Goal: Task Accomplishment & Management: Manage account settings

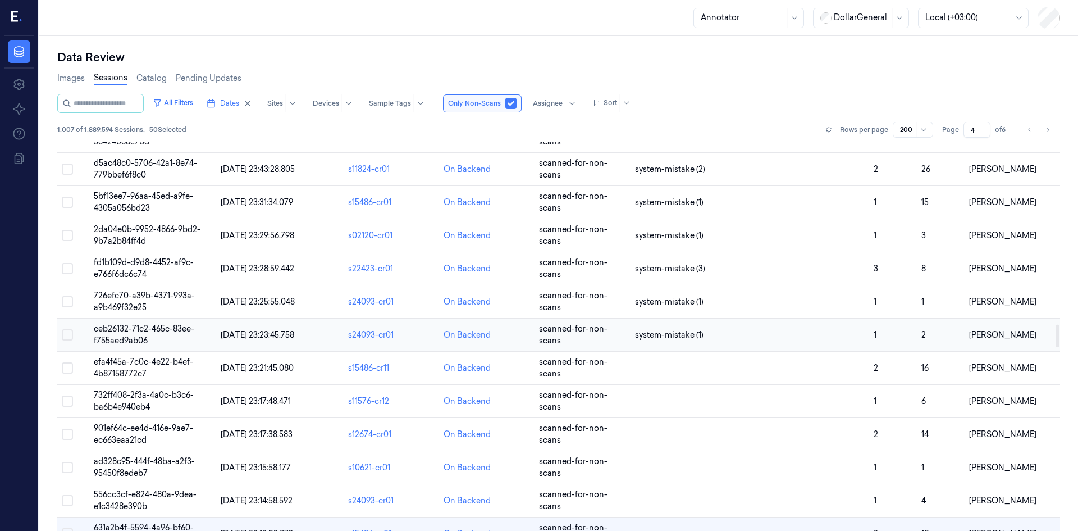
scroll to position [3124, 0]
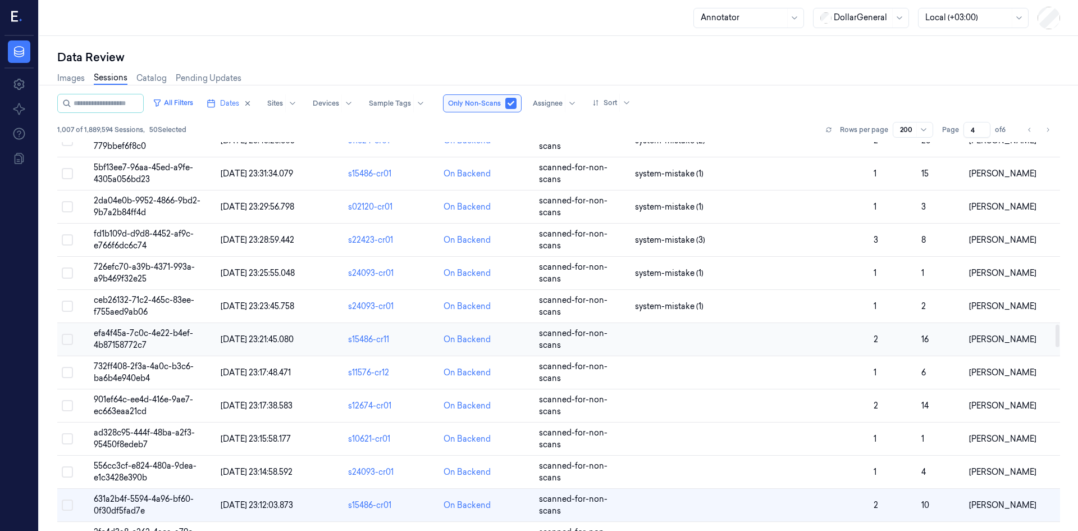
click at [69, 337] on button "Select row" at bounding box center [67, 339] width 11 height 11
click at [67, 373] on button "Select row" at bounding box center [67, 372] width 11 height 11
click at [65, 404] on button "Select row" at bounding box center [67, 405] width 11 height 11
click at [68, 443] on button "Select row" at bounding box center [67, 438] width 11 height 11
click at [67, 472] on button "Select row" at bounding box center [67, 471] width 11 height 11
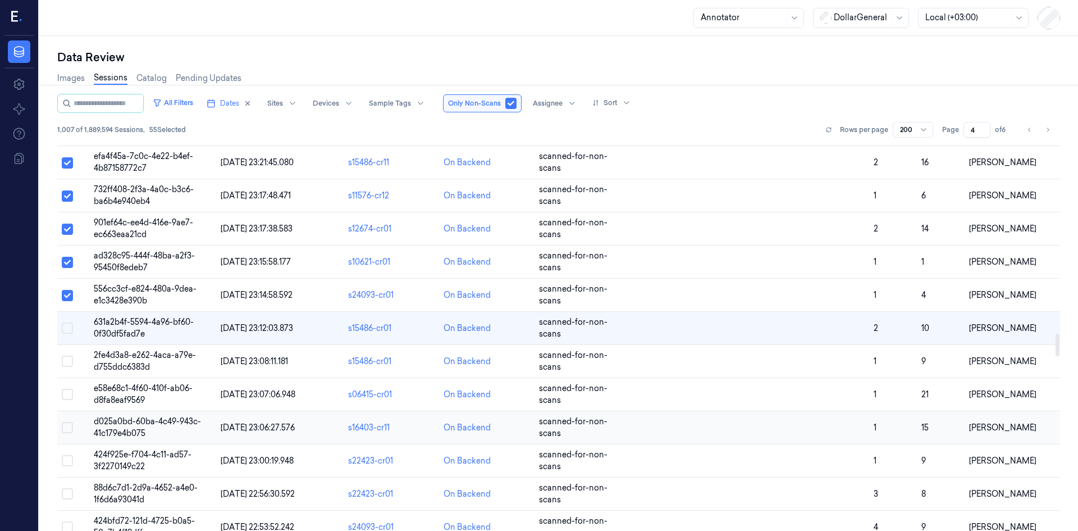
scroll to position [3349, 0]
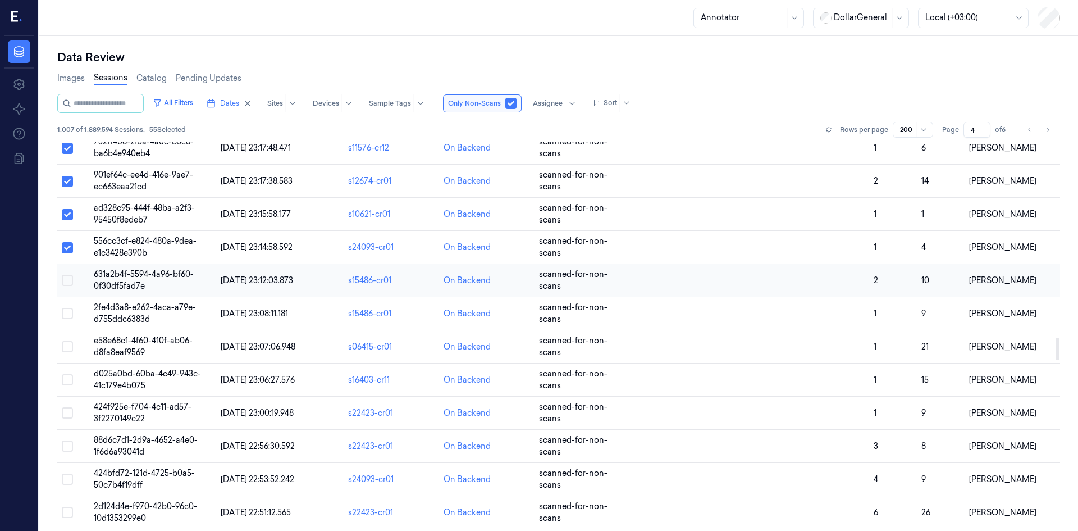
click at [67, 283] on button "Select row" at bounding box center [67, 280] width 11 height 11
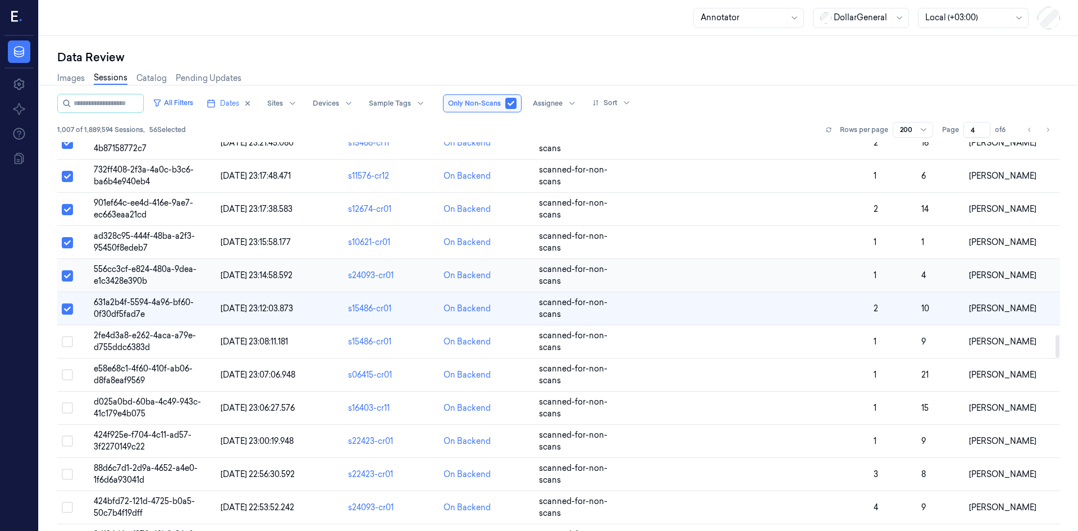
scroll to position [3293, 0]
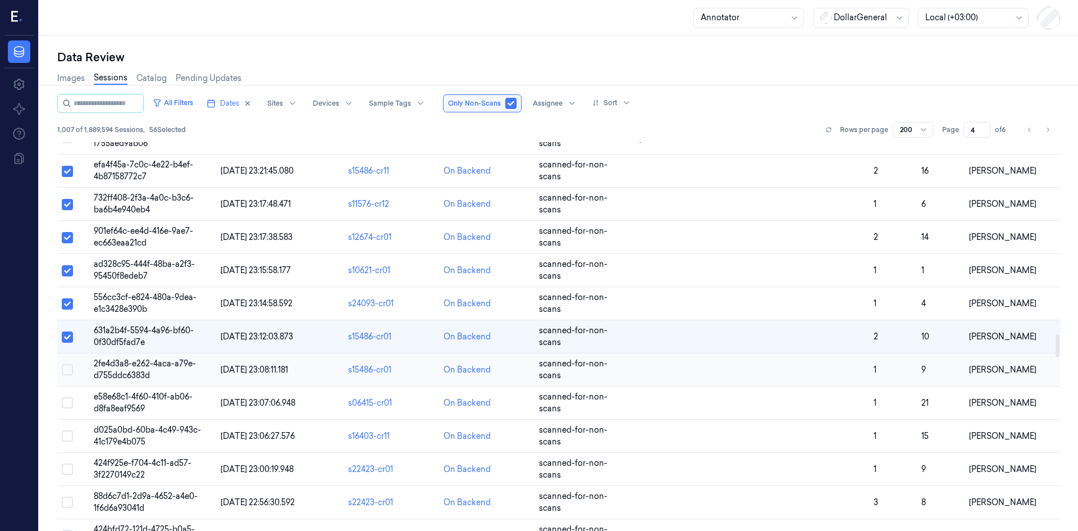
click at [67, 371] on button "Select row" at bounding box center [67, 369] width 11 height 11
click at [68, 407] on button "Select row" at bounding box center [67, 402] width 11 height 11
click at [67, 438] on button "Select row" at bounding box center [67, 435] width 11 height 11
click at [67, 472] on button "Select row" at bounding box center [67, 468] width 11 height 11
click at [69, 504] on button "Select row" at bounding box center [67, 501] width 11 height 11
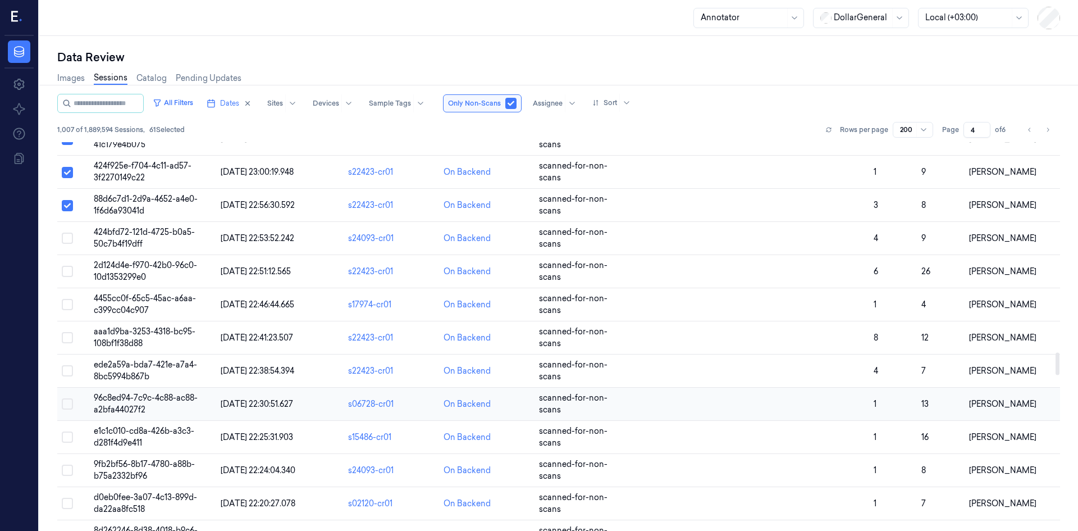
scroll to position [3630, 0]
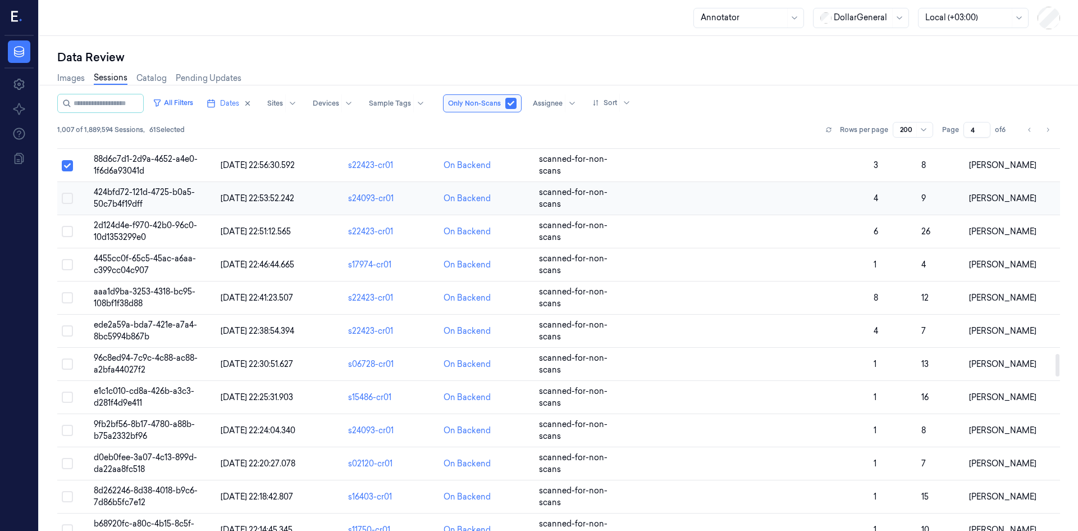
click at [67, 200] on button "Select row" at bounding box center [67, 198] width 11 height 11
click at [67, 236] on button "Select row" at bounding box center [67, 231] width 11 height 11
click at [69, 267] on button "Select row" at bounding box center [67, 264] width 11 height 11
click at [67, 298] on button "Select row" at bounding box center [67, 297] width 11 height 11
click at [70, 333] on button "Select row" at bounding box center [67, 330] width 11 height 11
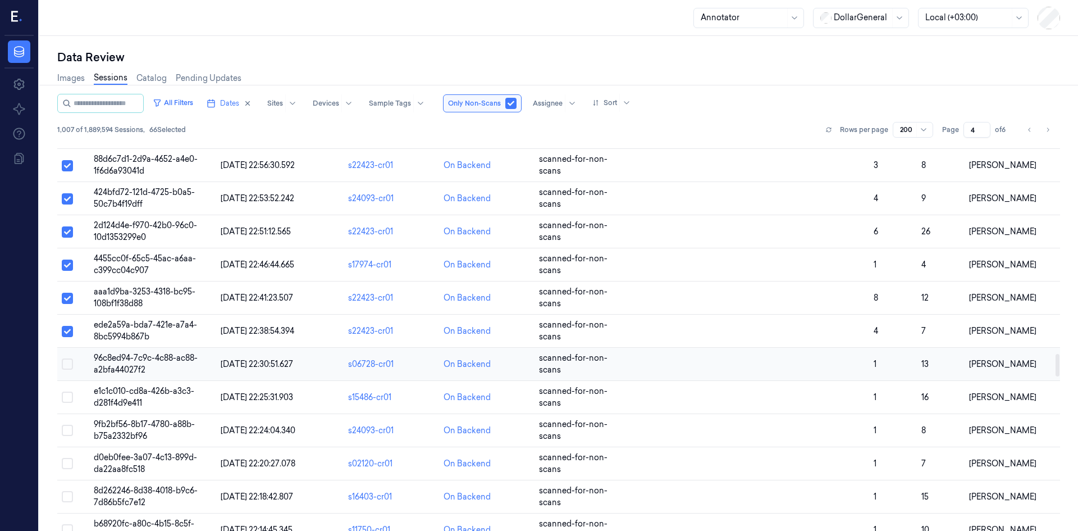
click at [67, 371] on td at bounding box center [73, 364] width 32 height 33
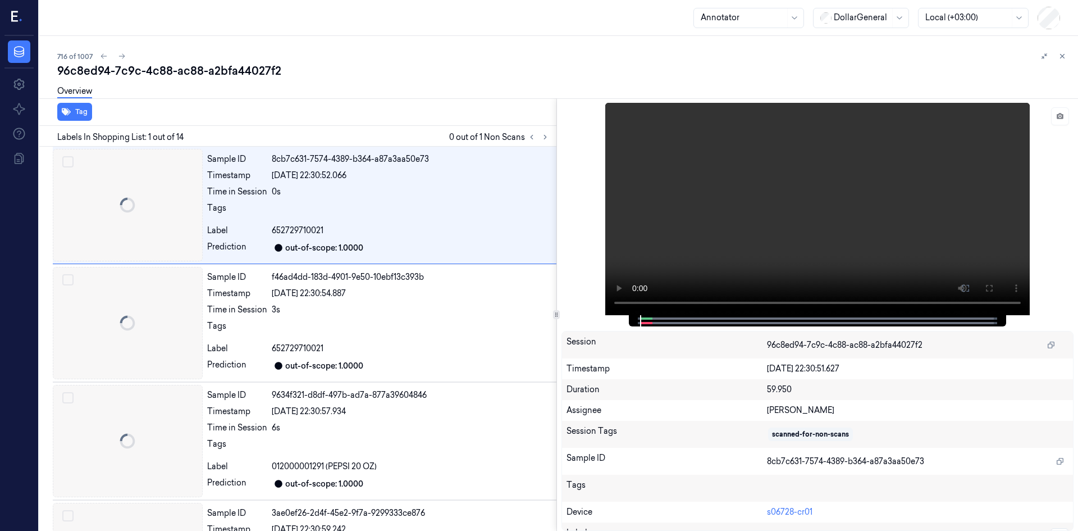
click at [39, 364] on div at bounding box center [39, 283] width 0 height 495
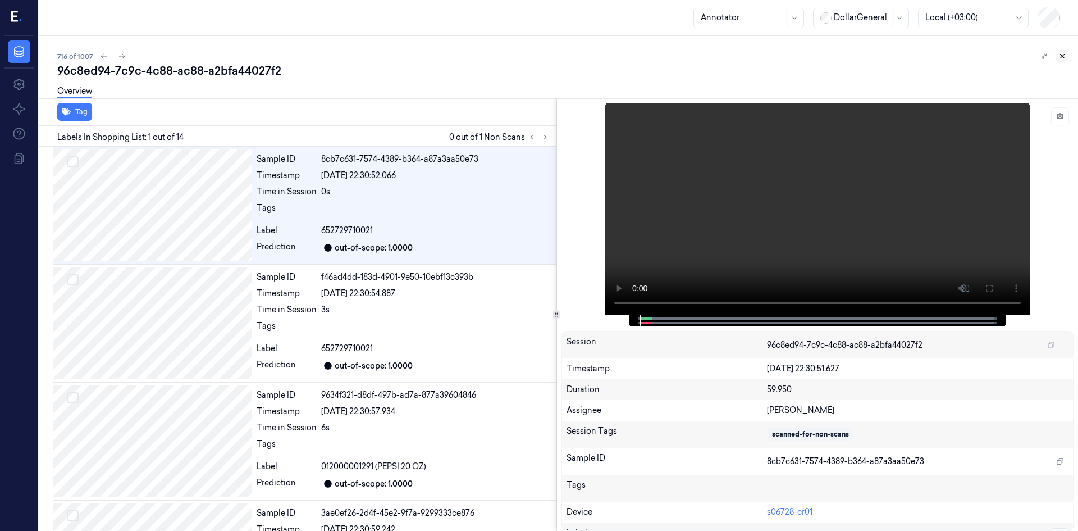
click at [1061, 55] on icon at bounding box center [1063, 56] width 8 height 8
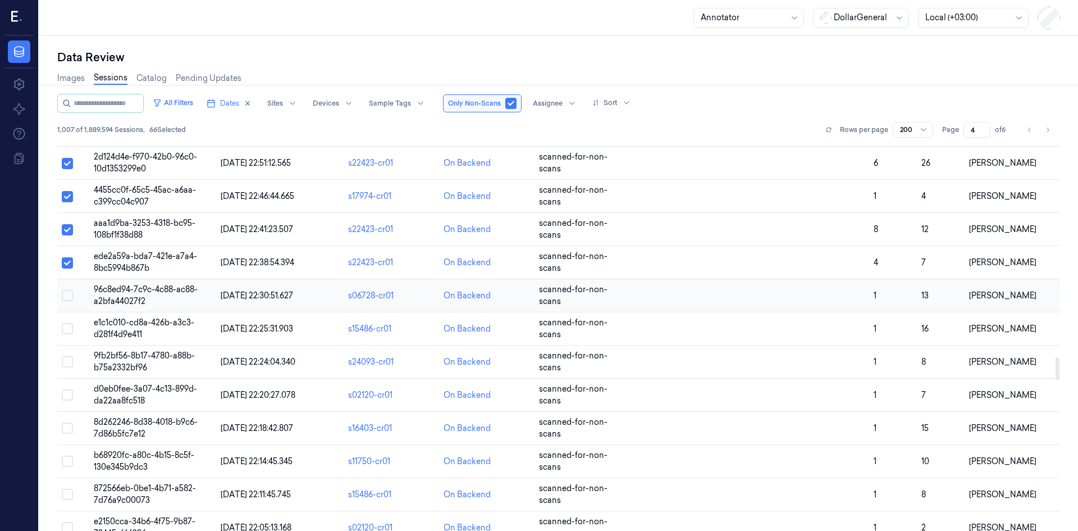
scroll to position [3707, 0]
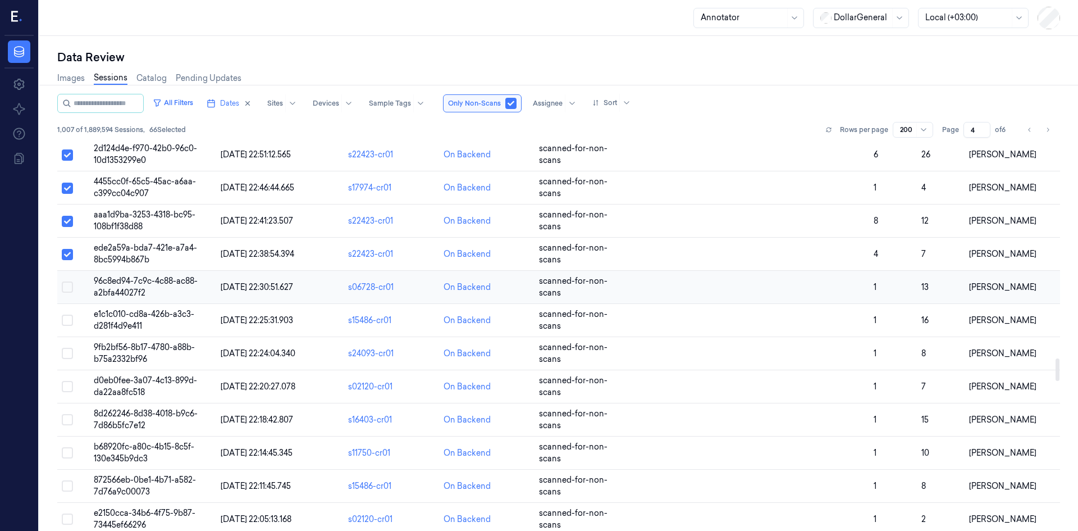
click at [68, 289] on button "Select row" at bounding box center [67, 286] width 11 height 11
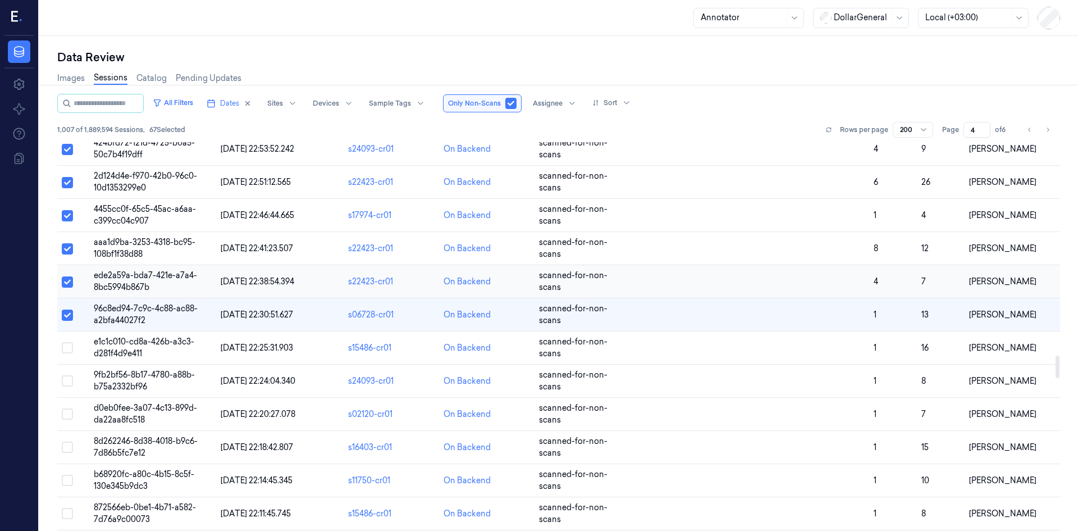
scroll to position [3657, 0]
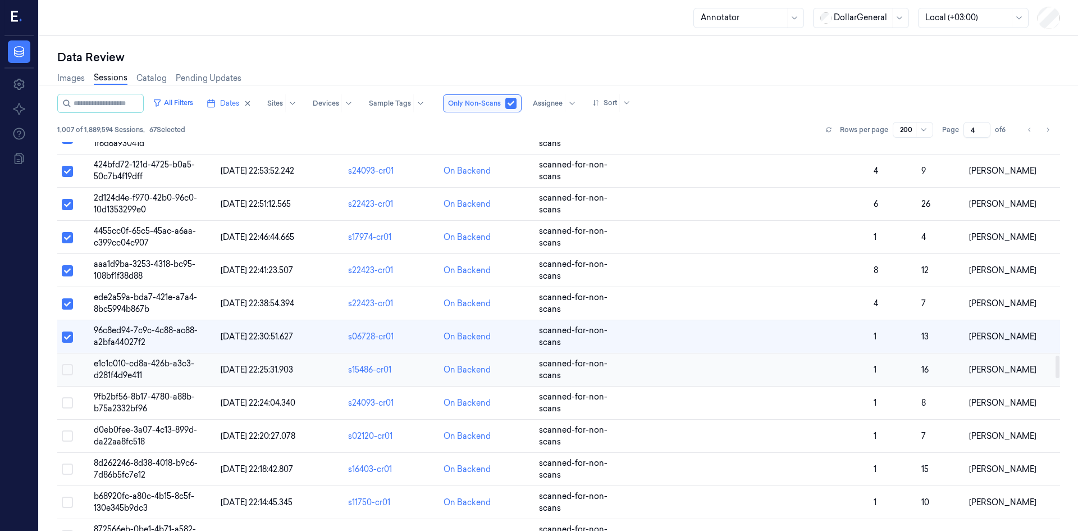
click at [67, 371] on button "Select row" at bounding box center [67, 369] width 11 height 11
drag, startPoint x: 70, startPoint y: 404, endPoint x: 67, endPoint y: 416, distance: 11.6
click at [69, 404] on button "Select row" at bounding box center [67, 402] width 11 height 11
click at [70, 437] on button "Select row" at bounding box center [67, 435] width 11 height 11
click at [66, 472] on button "Select row" at bounding box center [67, 468] width 11 height 11
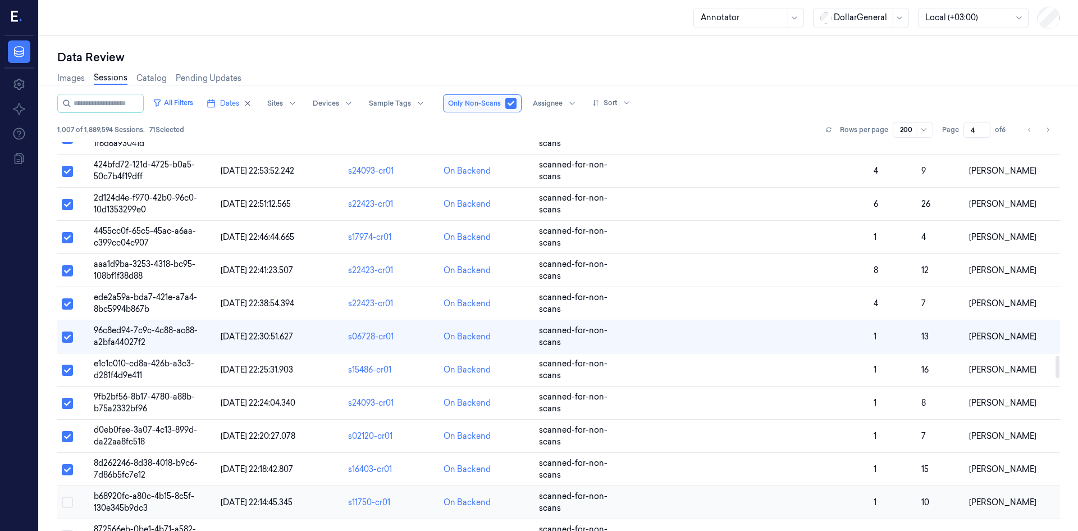
click at [68, 506] on button "Select row" at bounding box center [67, 501] width 11 height 11
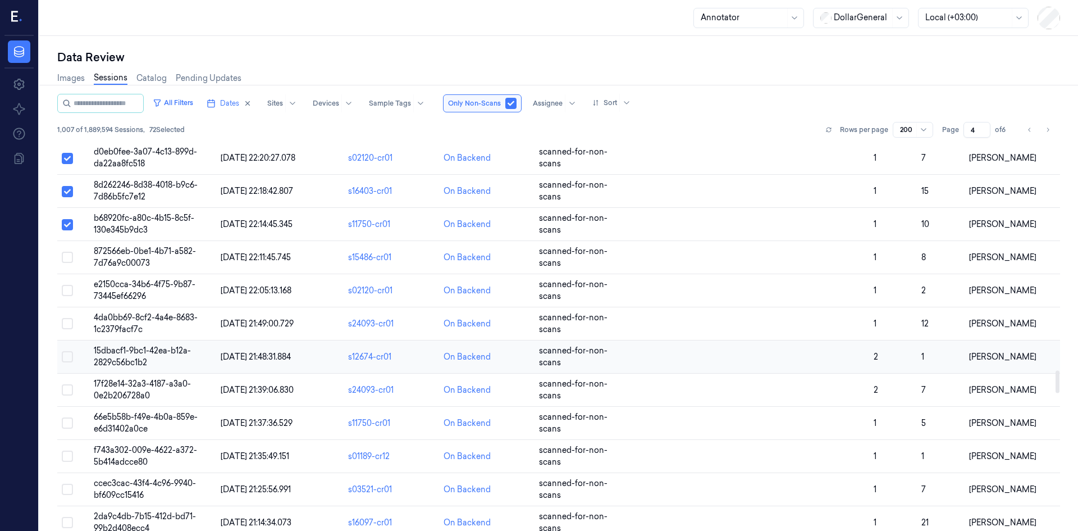
scroll to position [3938, 0]
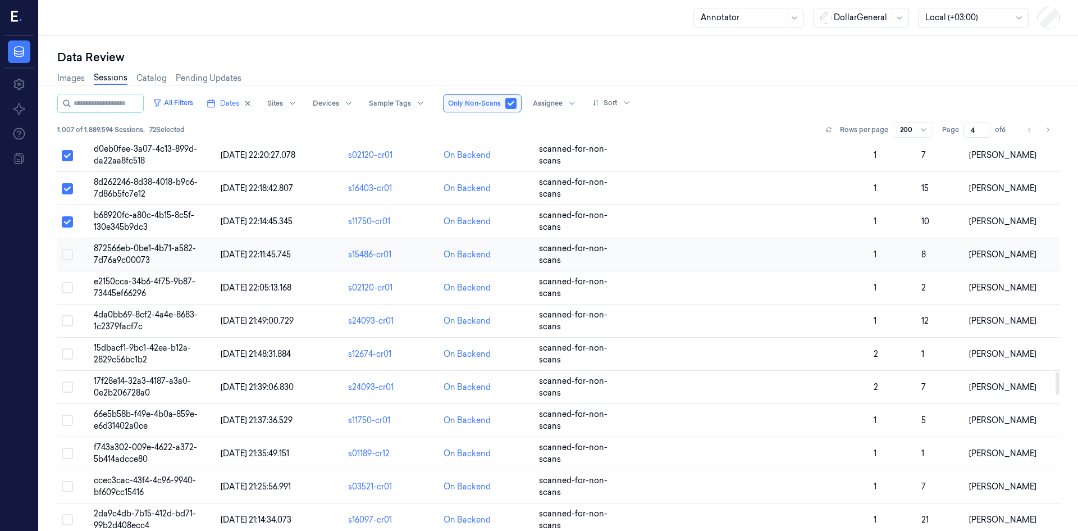
click at [65, 256] on button "Select row" at bounding box center [67, 254] width 11 height 11
click at [68, 290] on button "Select row" at bounding box center [67, 287] width 11 height 11
click at [64, 322] on button "Select row" at bounding box center [67, 320] width 11 height 11
click at [67, 356] on button "Select row" at bounding box center [67, 353] width 11 height 11
click at [69, 391] on button "Select row" at bounding box center [67, 386] width 11 height 11
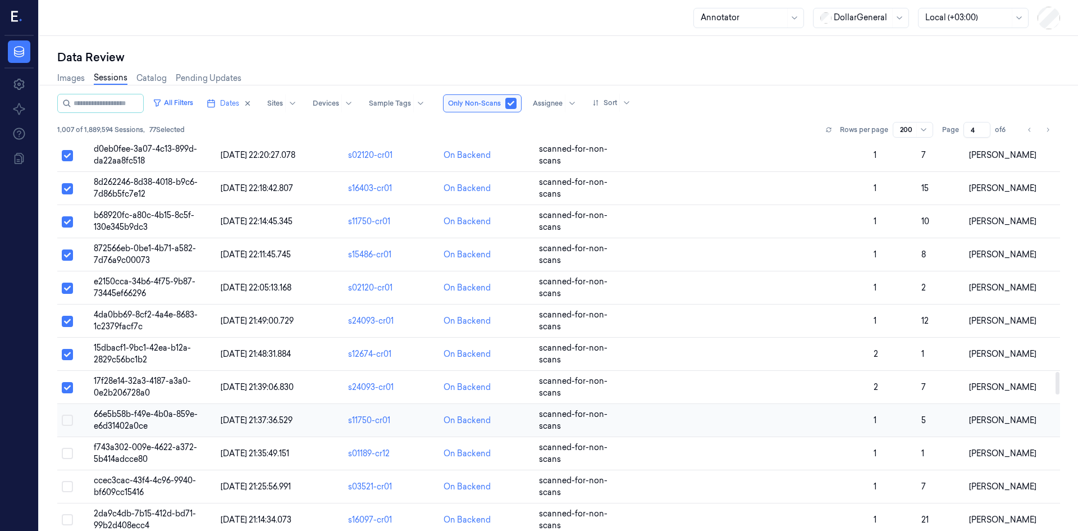
click at [69, 421] on button "Select row" at bounding box center [67, 419] width 11 height 11
click at [68, 452] on button "Select row" at bounding box center [67, 453] width 11 height 11
click at [67, 485] on button "Select row" at bounding box center [67, 486] width 11 height 11
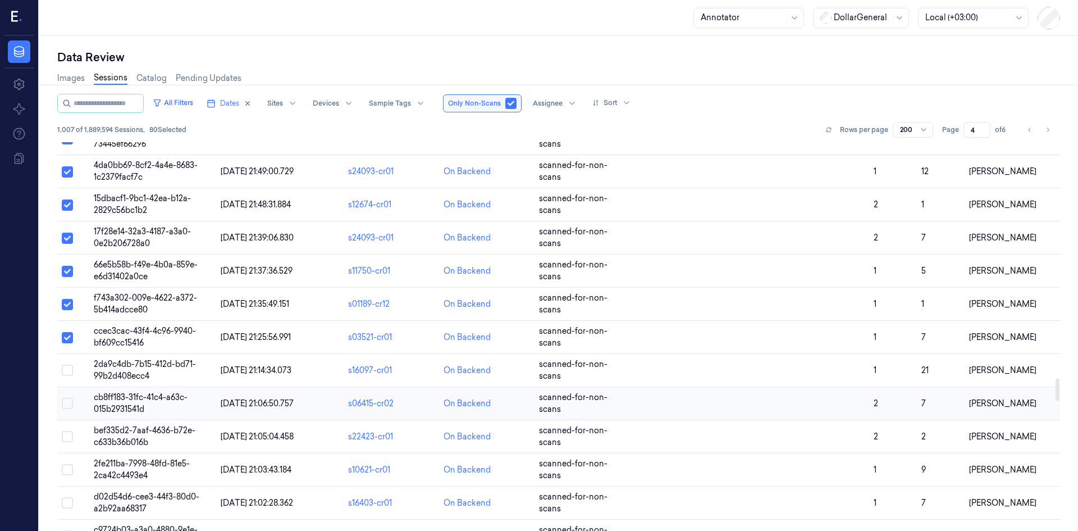
scroll to position [4107, 0]
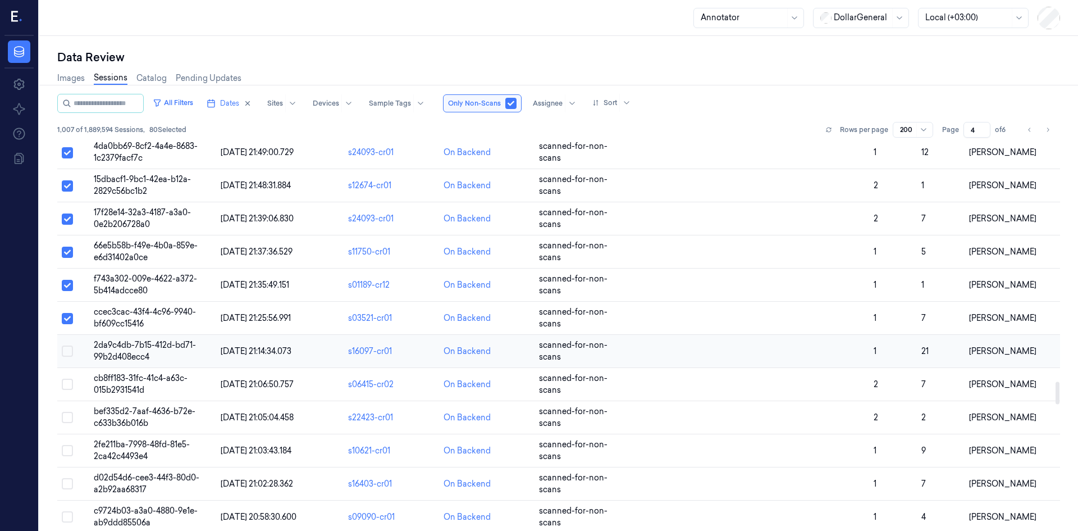
click at [67, 352] on button "Select row" at bounding box center [67, 350] width 11 height 11
click at [65, 388] on button "Select row" at bounding box center [67, 384] width 11 height 11
drag, startPoint x: 67, startPoint y: 418, endPoint x: 67, endPoint y: 427, distance: 9.0
click at [67, 418] on button "Select row" at bounding box center [67, 417] width 11 height 11
click at [66, 453] on button "Select row" at bounding box center [67, 450] width 11 height 11
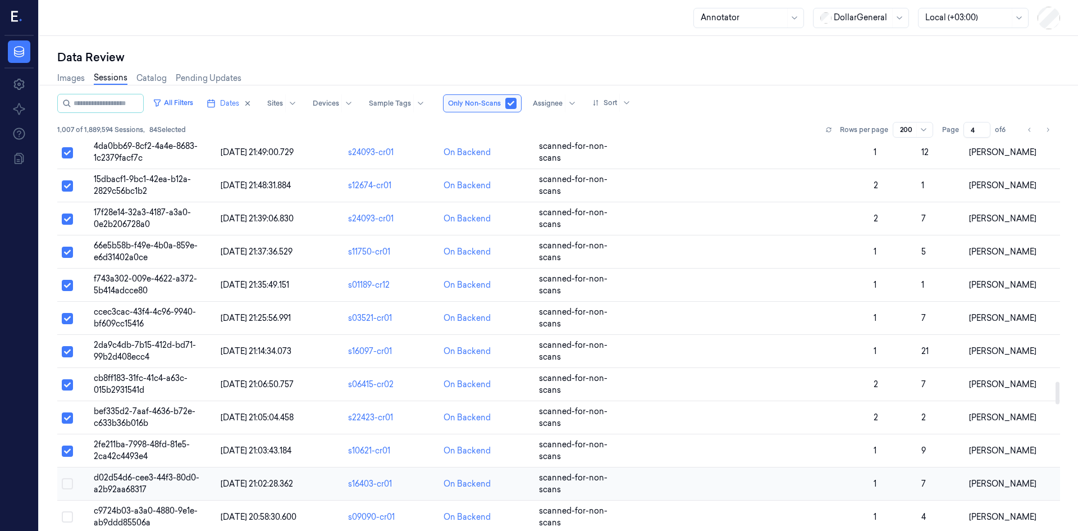
click at [66, 482] on button "Select row" at bounding box center [67, 483] width 11 height 11
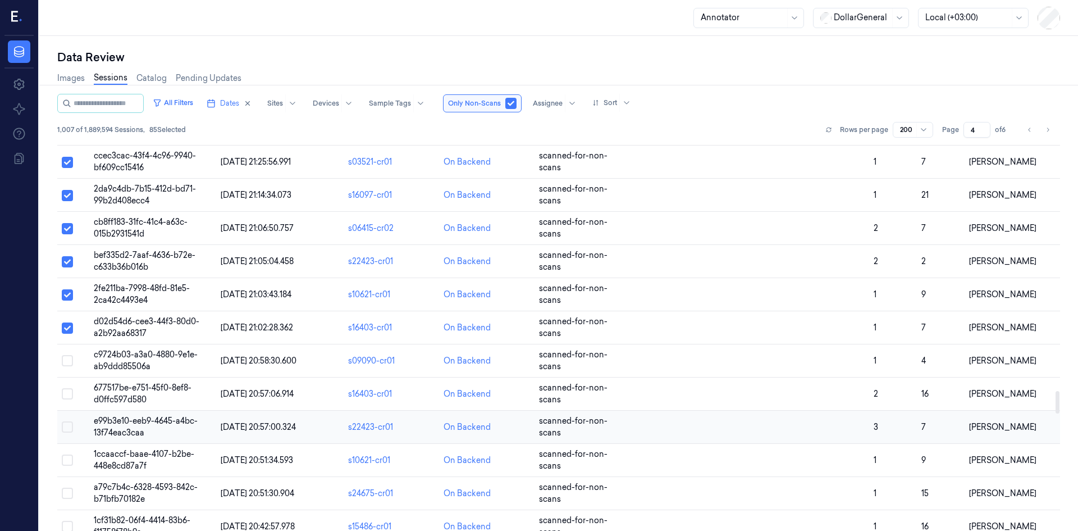
scroll to position [4275, 0]
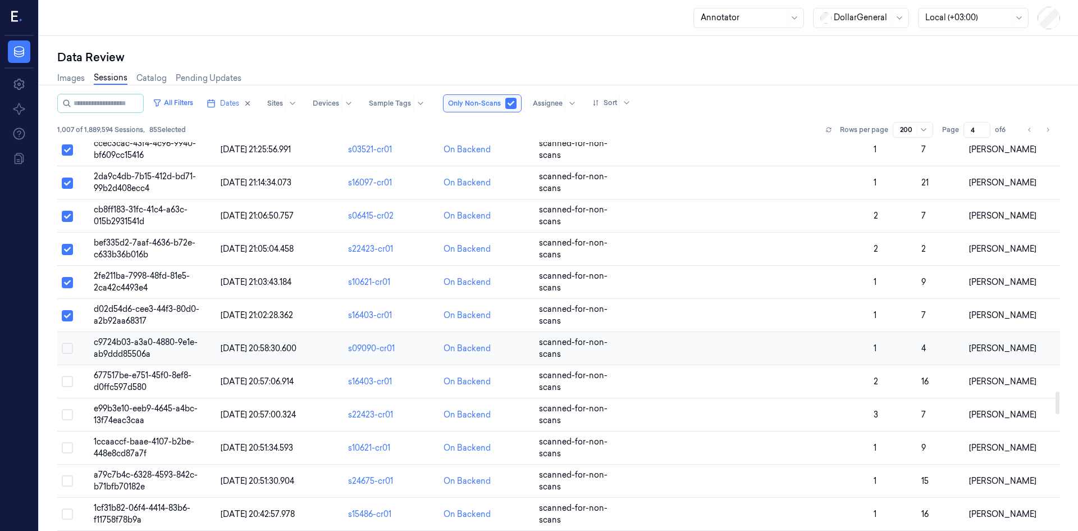
click at [71, 349] on button "Select row" at bounding box center [67, 348] width 11 height 11
click at [563, 108] on div at bounding box center [548, 103] width 30 height 10
click at [726, 106] on div "All Filters Dates Sites Devices Sample Tags Only Non-Scans Assignee Sort" at bounding box center [558, 103] width 1003 height 19
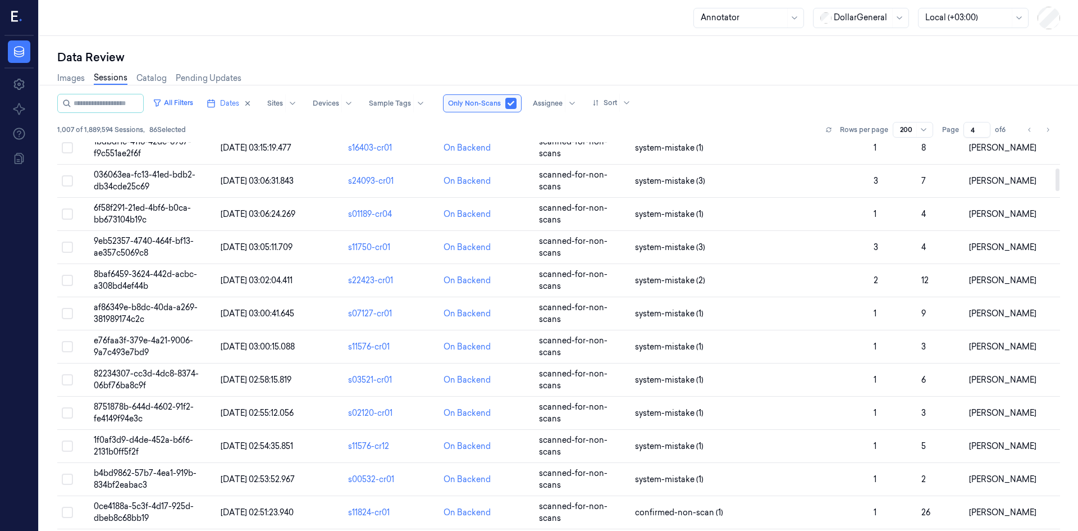
scroll to position [0, 0]
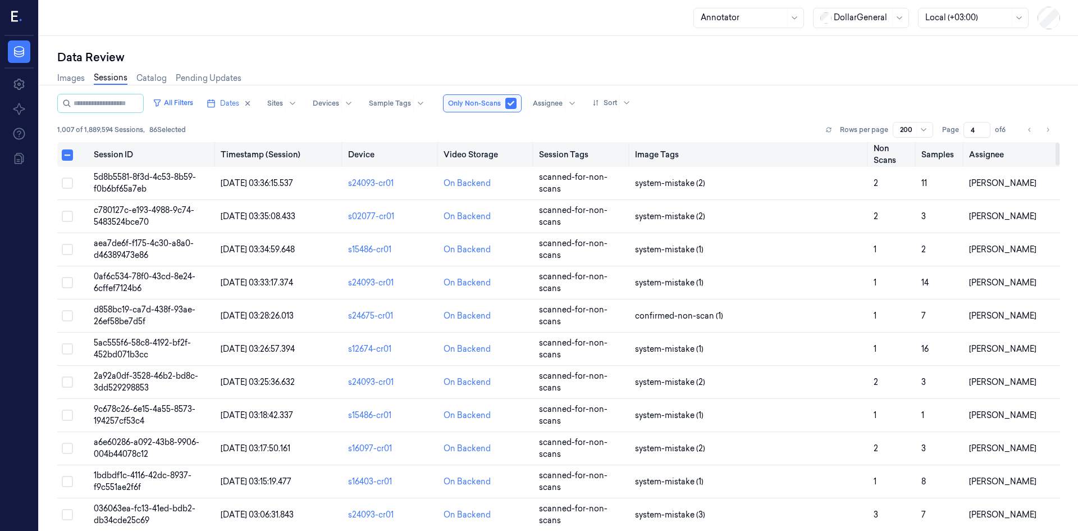
click at [63, 156] on button "Select all" at bounding box center [67, 154] width 11 height 11
click at [63, 151] on button "Select all" at bounding box center [67, 154] width 11 height 11
click at [63, 152] on button "Select all" at bounding box center [67, 154] width 11 height 11
click at [62, 149] on th at bounding box center [73, 154] width 32 height 25
click at [63, 157] on button "Select all" at bounding box center [67, 154] width 11 height 11
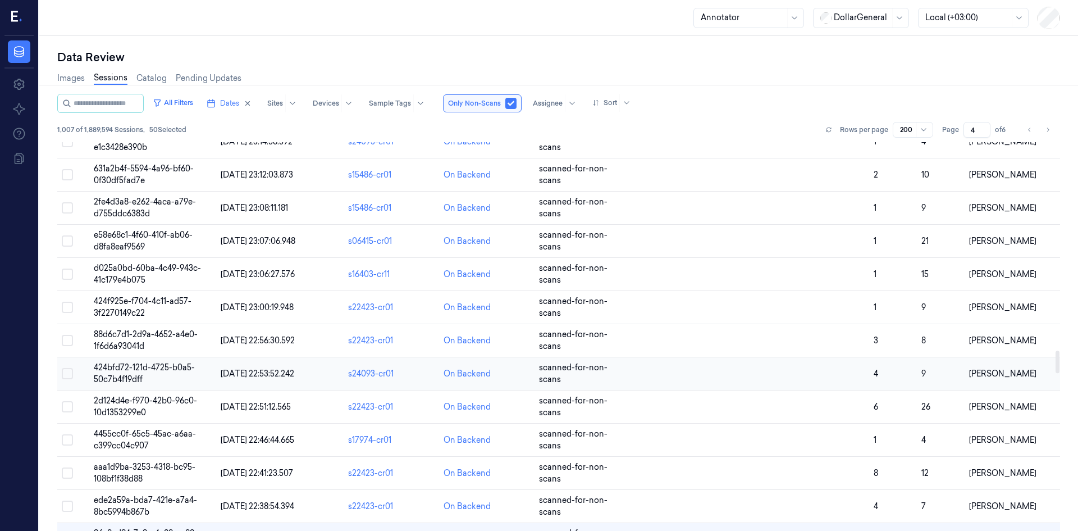
scroll to position [3657, 0]
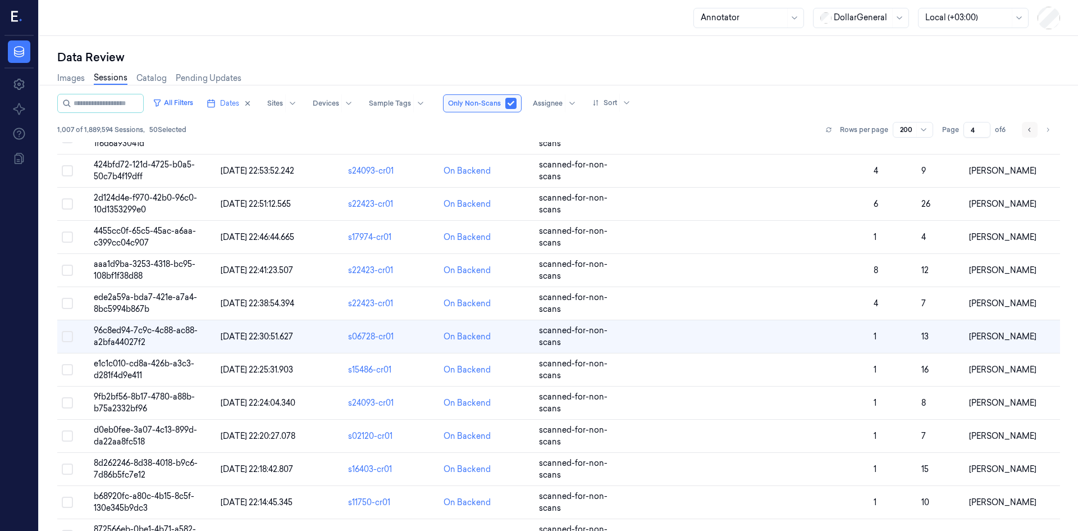
click at [1028, 131] on icon "Go to previous page" at bounding box center [1030, 129] width 7 height 9
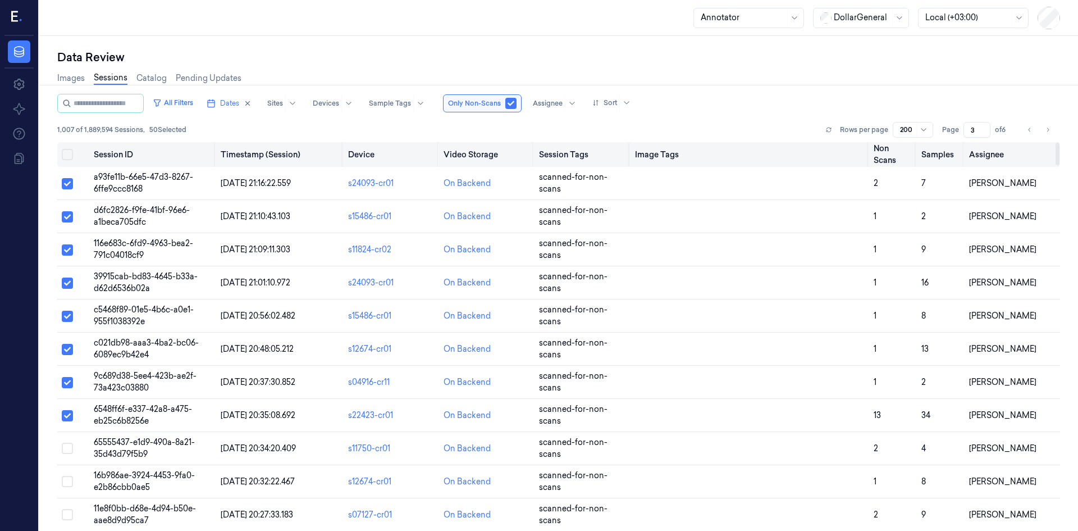
click at [68, 152] on button "Select all" at bounding box center [67, 154] width 11 height 11
click at [1032, 129] on icon "Go to previous page" at bounding box center [1030, 129] width 7 height 9
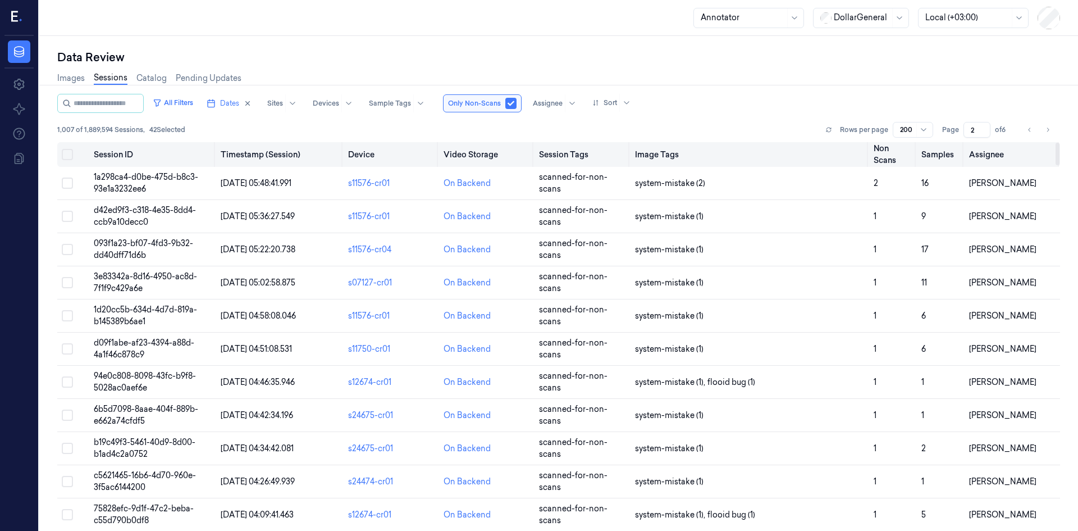
click at [71, 158] on button "Select all" at bounding box center [67, 154] width 11 height 11
click at [1050, 128] on icon "Go to next page" at bounding box center [1048, 129] width 7 height 9
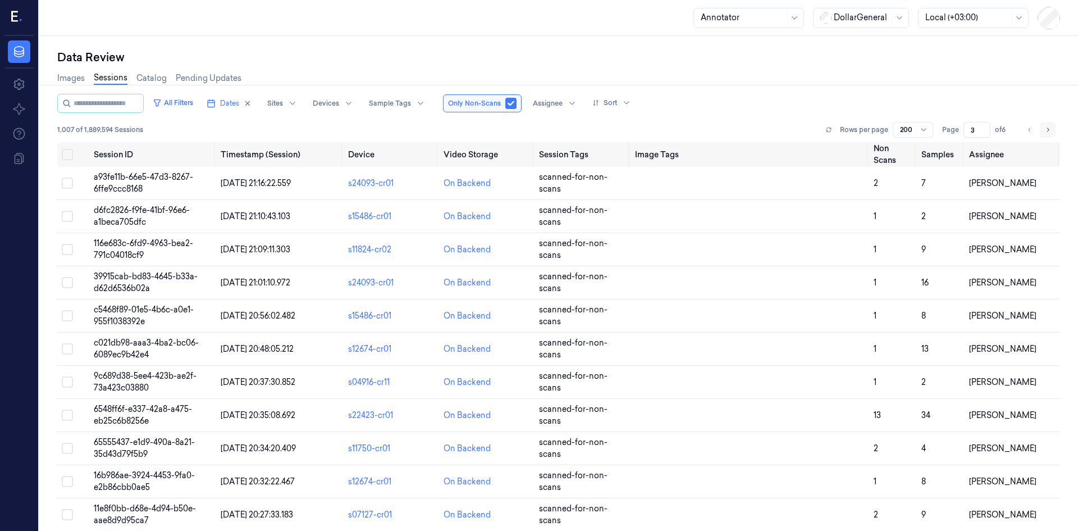
click at [1050, 128] on icon "Go to next page" at bounding box center [1048, 129] width 7 height 9
type input "4"
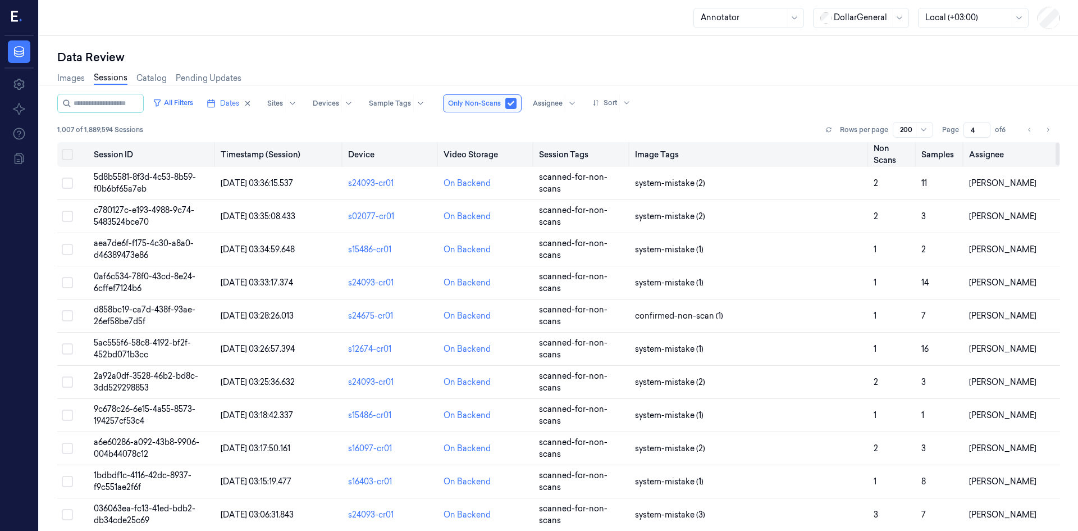
click at [64, 153] on button "Select all" at bounding box center [67, 154] width 11 height 11
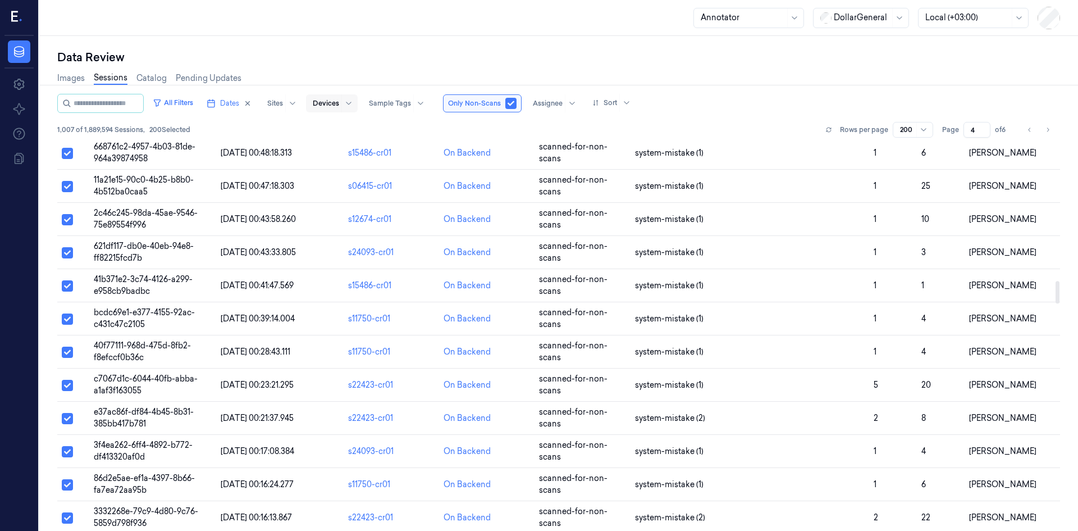
scroll to position [2366, 0]
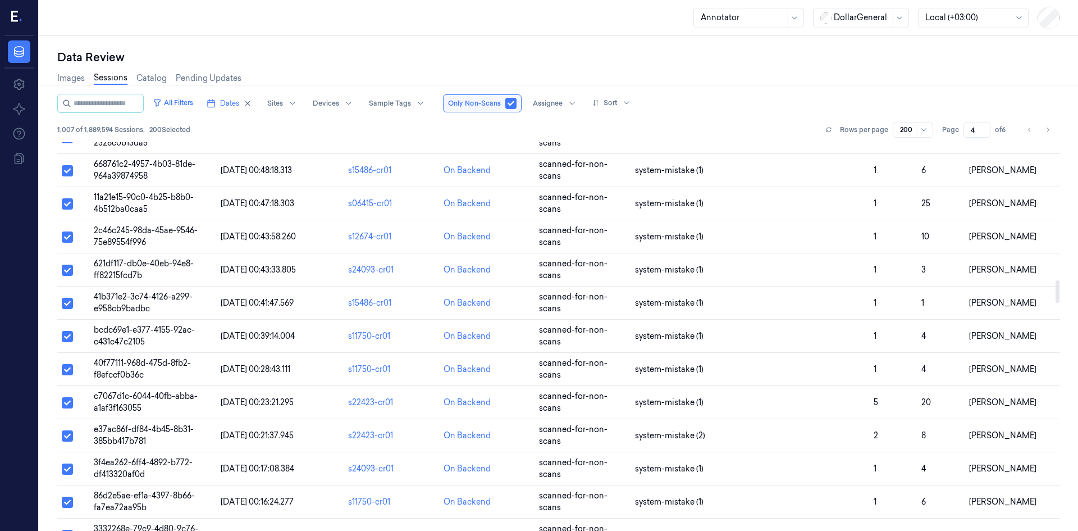
click at [746, 17] on div at bounding box center [743, 18] width 84 height 12
click at [731, 152] on div "SuperAdmin" at bounding box center [724, 154] width 47 height 12
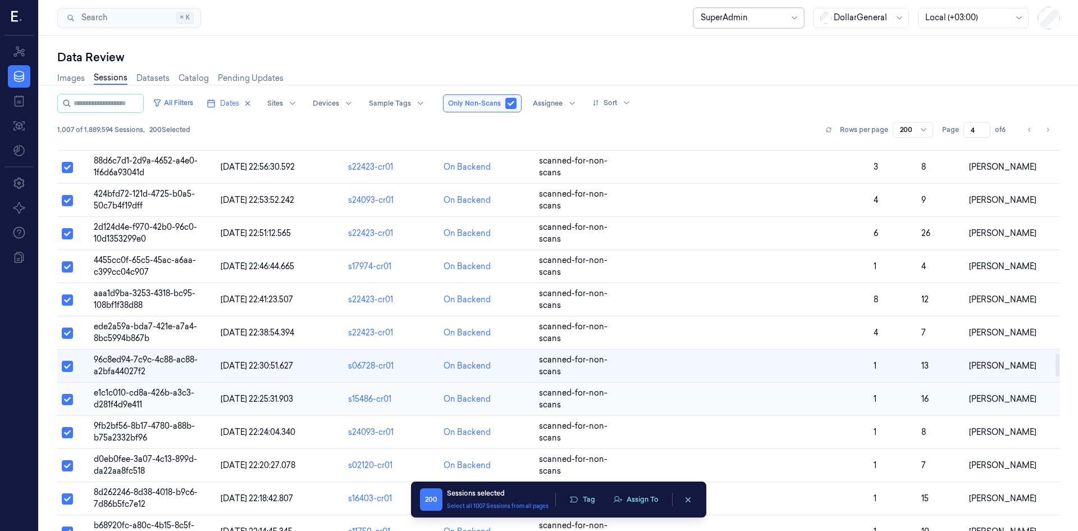
scroll to position [3657, 0]
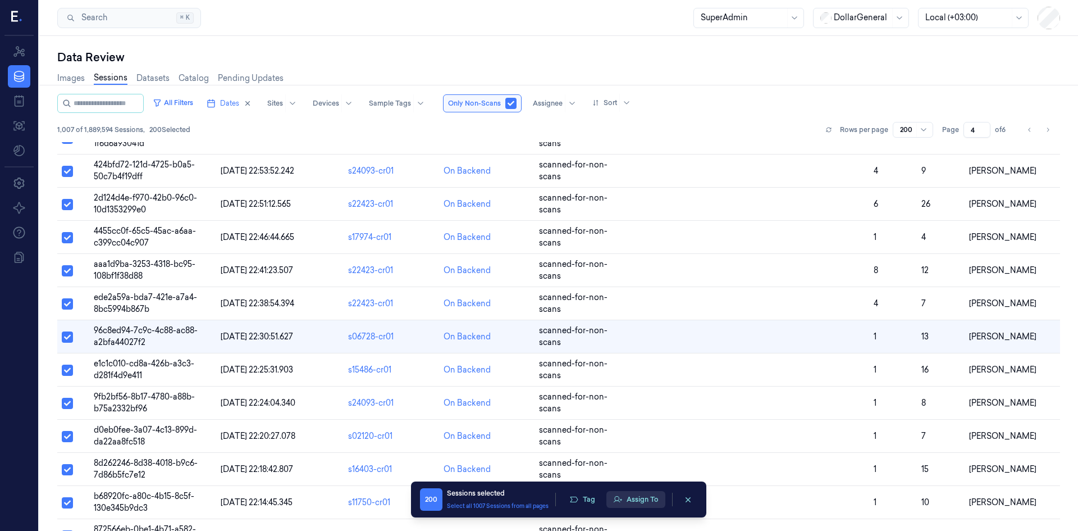
click at [638, 501] on button "Assign To" at bounding box center [636, 499] width 59 height 17
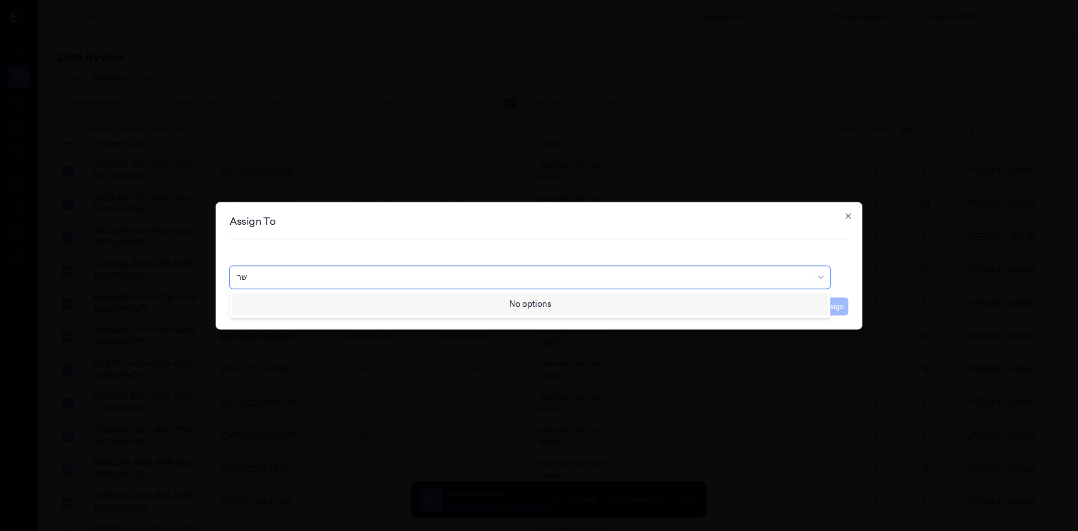
type input "ש"
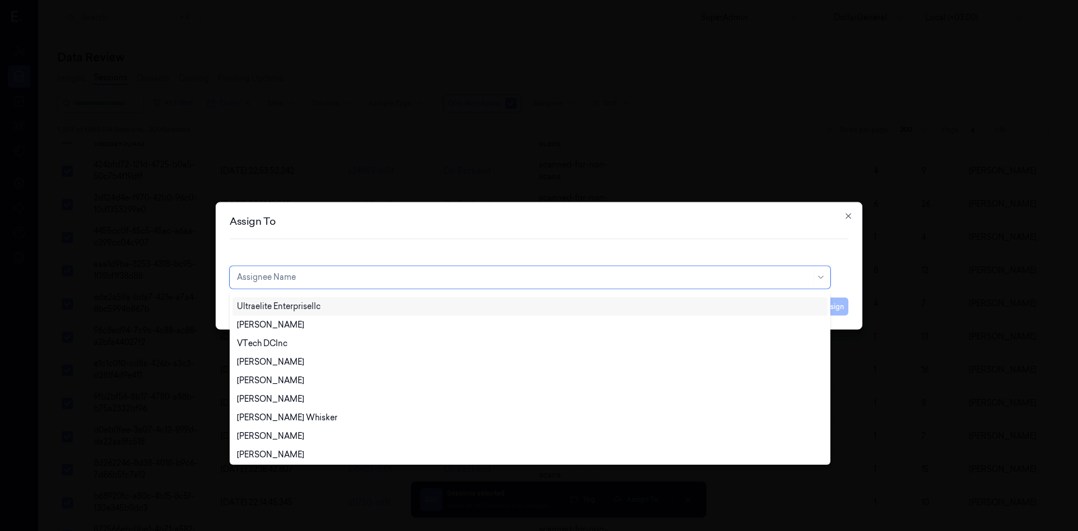
scroll to position [371, 0]
click at [289, 435] on div "[PERSON_NAME]" at bounding box center [530, 432] width 586 height 12
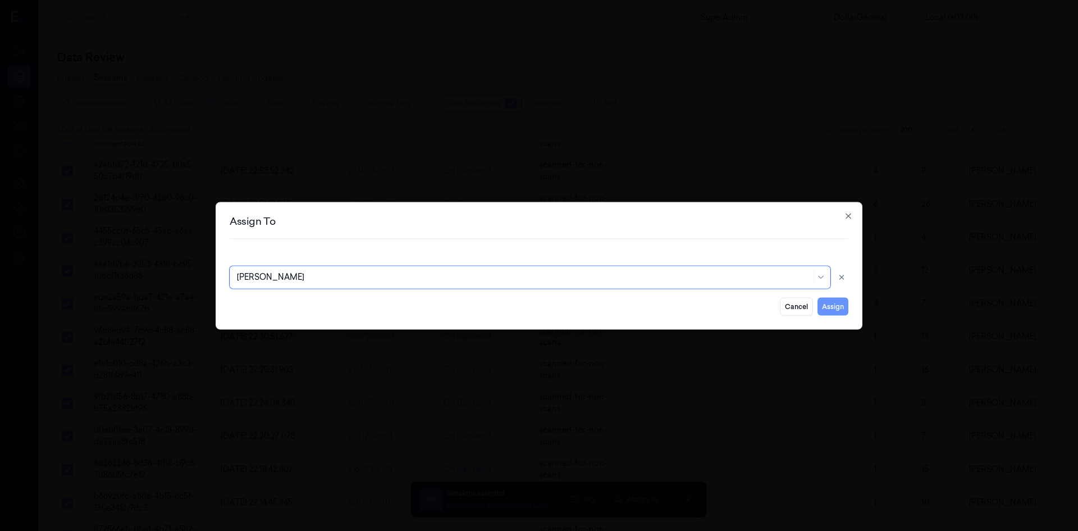
click at [836, 307] on button "Assign" at bounding box center [833, 306] width 31 height 18
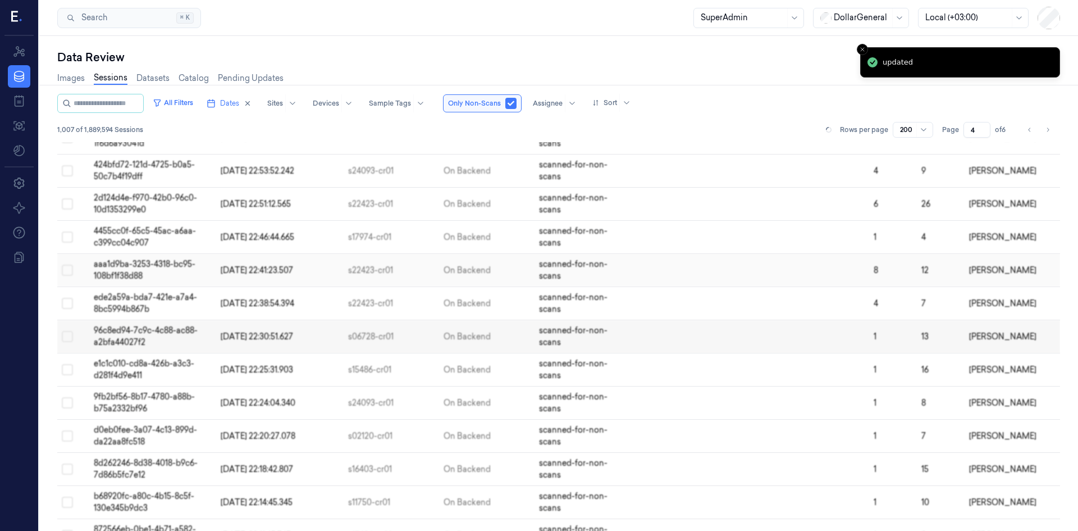
scroll to position [3657, 0]
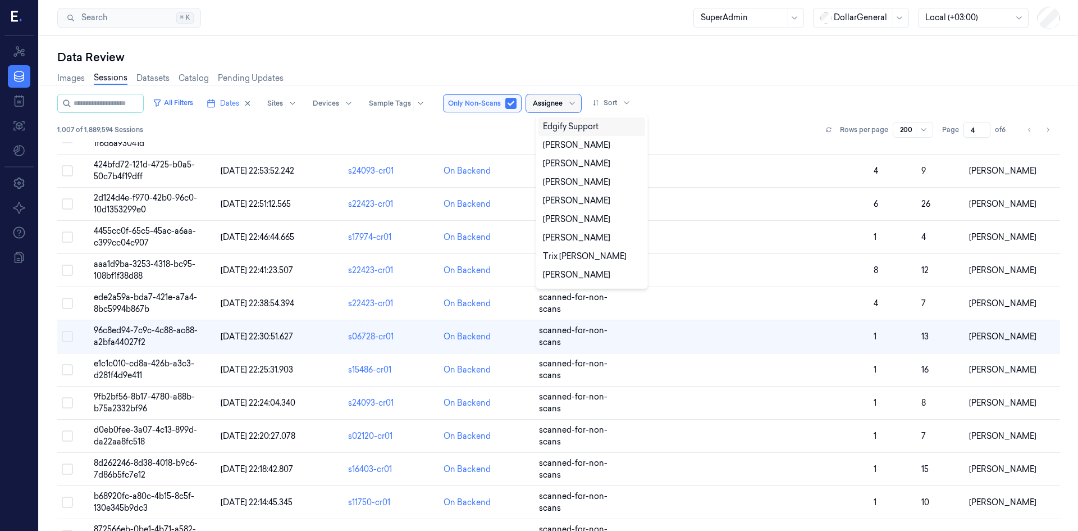
click at [573, 110] on div "Assignee" at bounding box center [553, 103] width 55 height 18
click at [578, 262] on div "[PERSON_NAME]" at bounding box center [576, 268] width 67 height 12
type input "1"
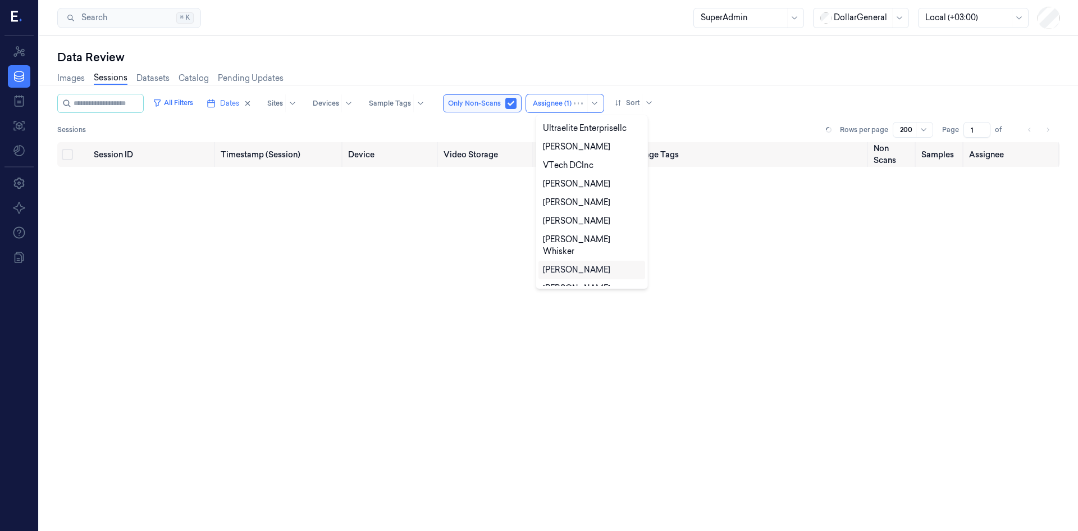
scroll to position [371, 0]
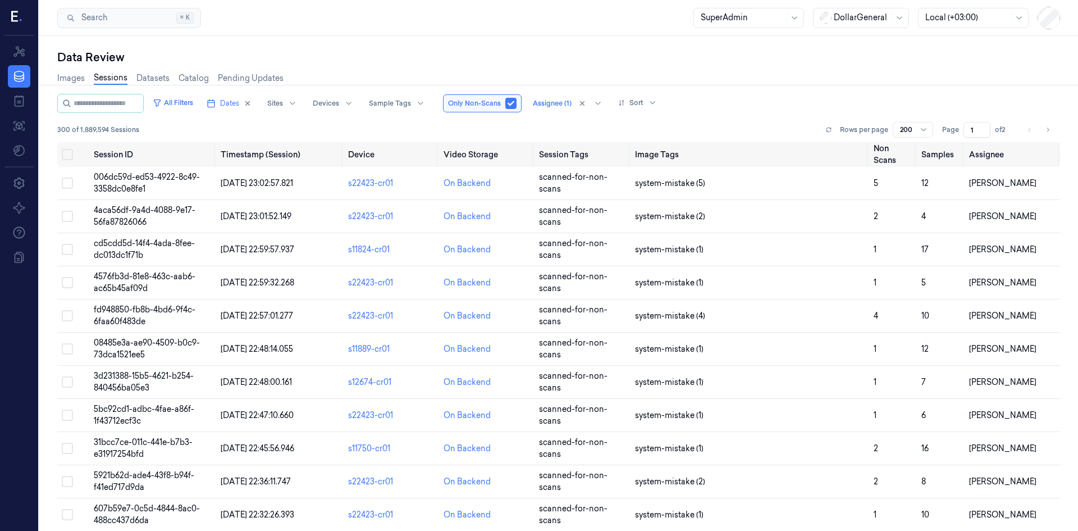
click at [715, 116] on div "All Filters Dates Sites Devices Sample Tags Only Non-Scans Assignee (1) Sort 30…" at bounding box center [558, 118] width 1003 height 48
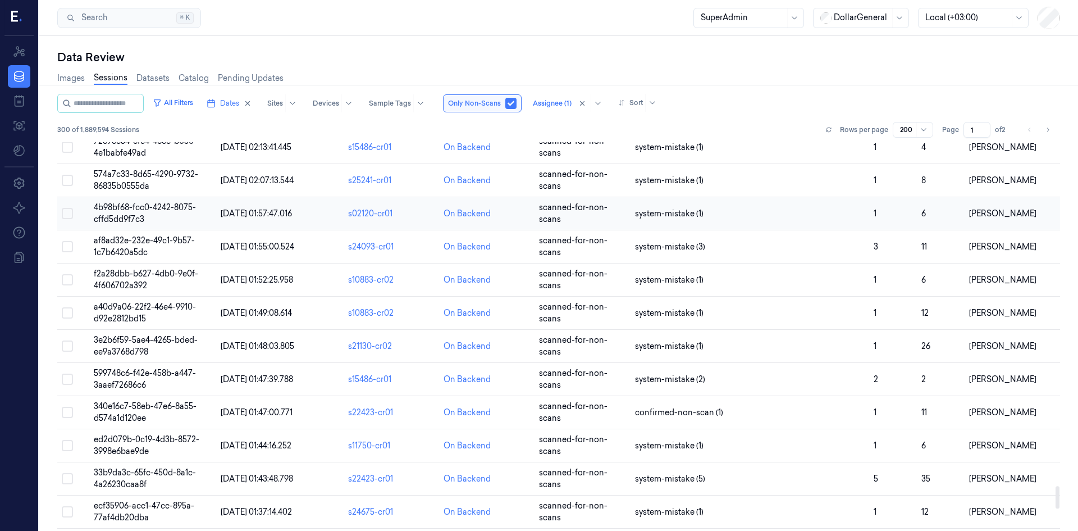
scroll to position [6272, 0]
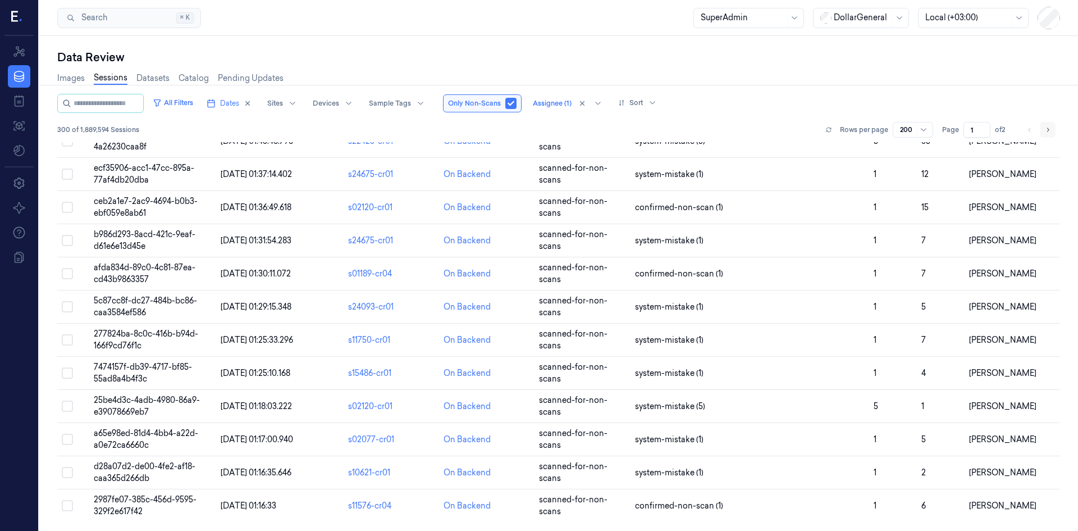
click at [1045, 129] on icon "Go to next page" at bounding box center [1048, 129] width 7 height 9
type input "2"
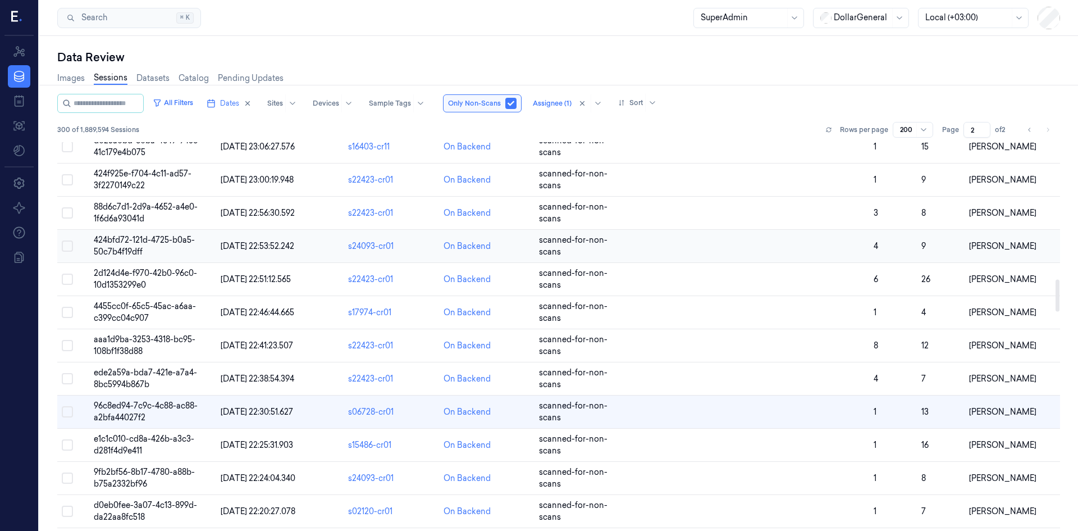
scroll to position [1735, 0]
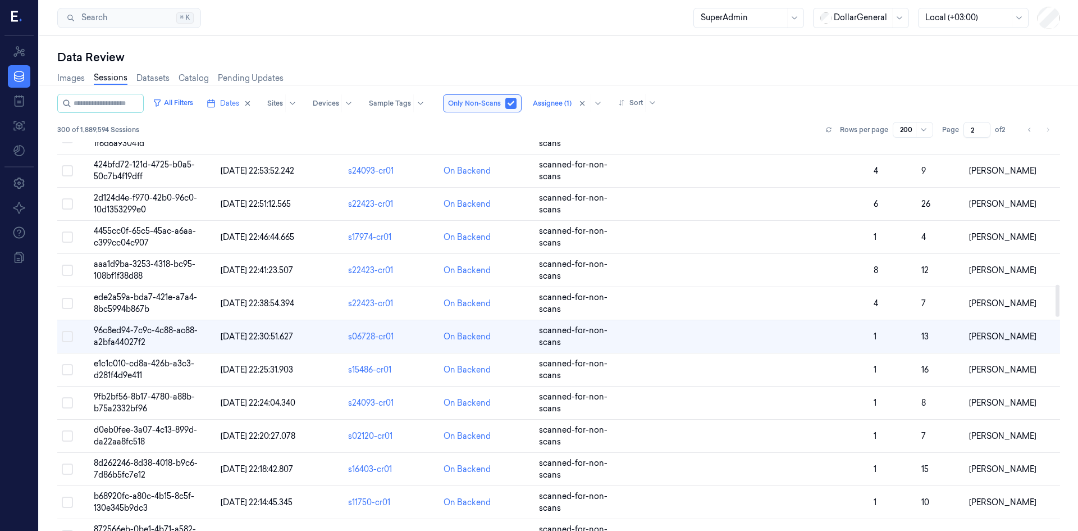
click at [1048, 133] on li "pagination" at bounding box center [1048, 130] width 16 height 16
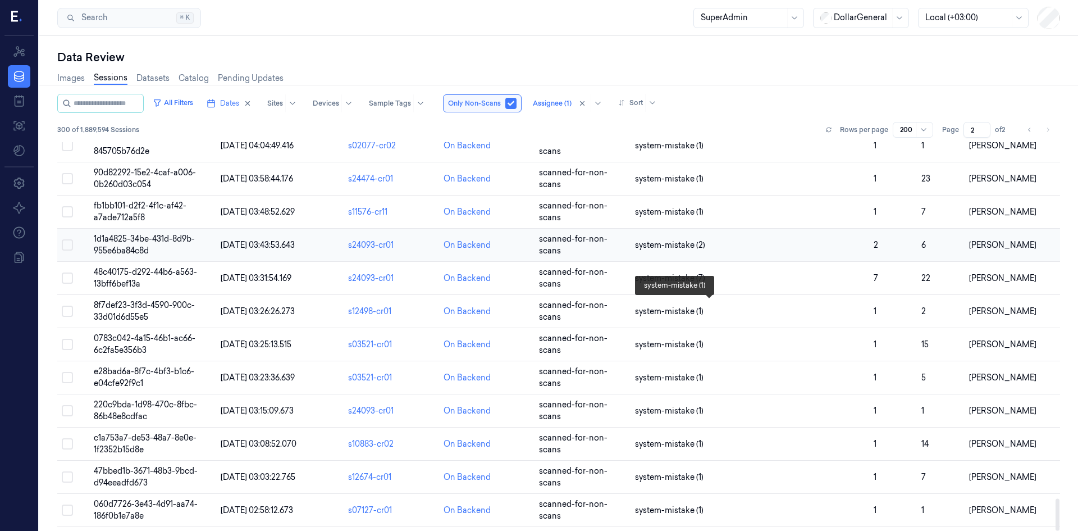
scroll to position [4350, 0]
